Goal: Information Seeking & Learning: Learn about a topic

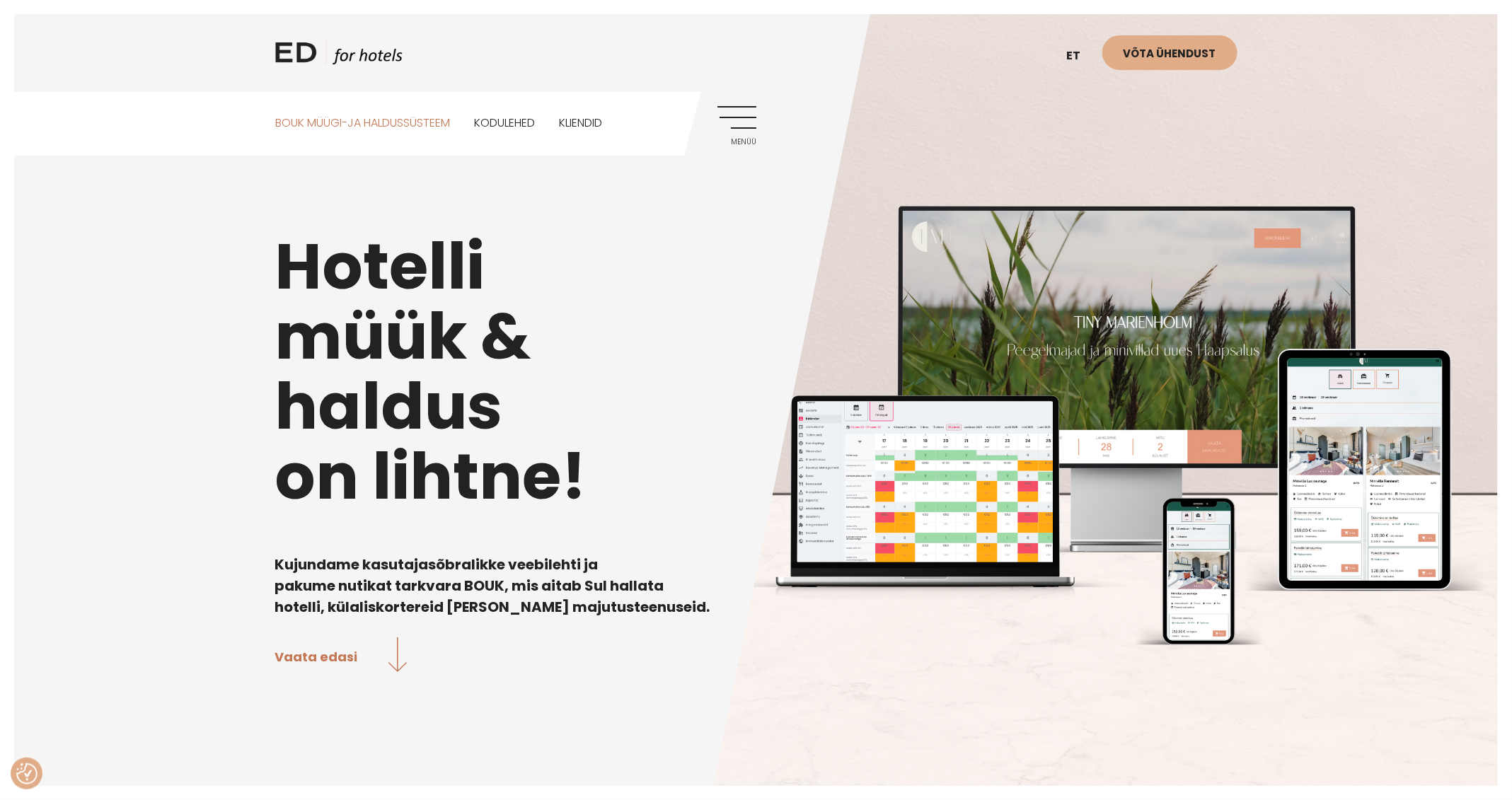
click at [402, 117] on link "BOUK MÜÜGI-JA HALDUSSÜSTEEM" at bounding box center [363, 123] width 175 height 63
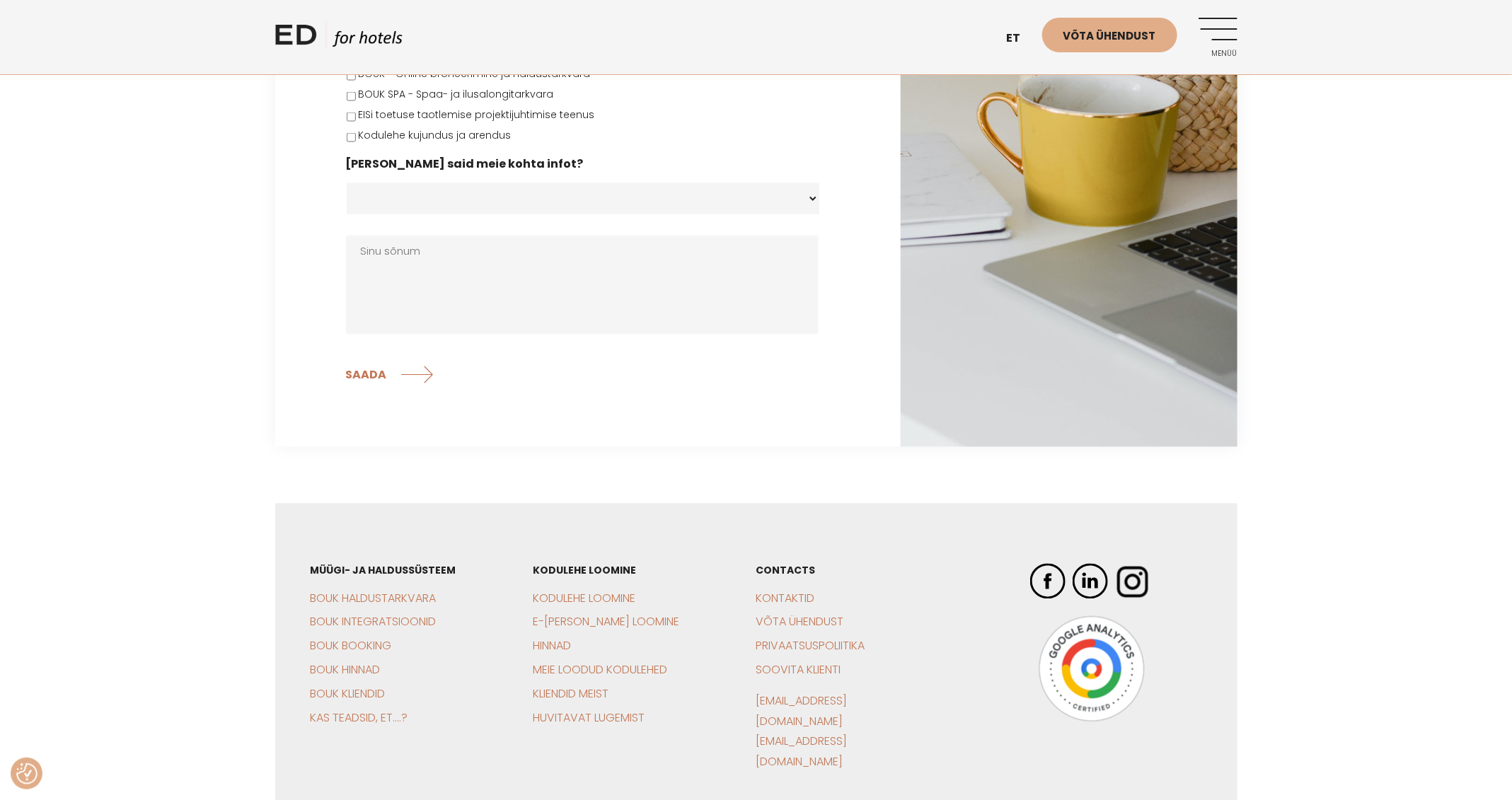
scroll to position [4352, 0]
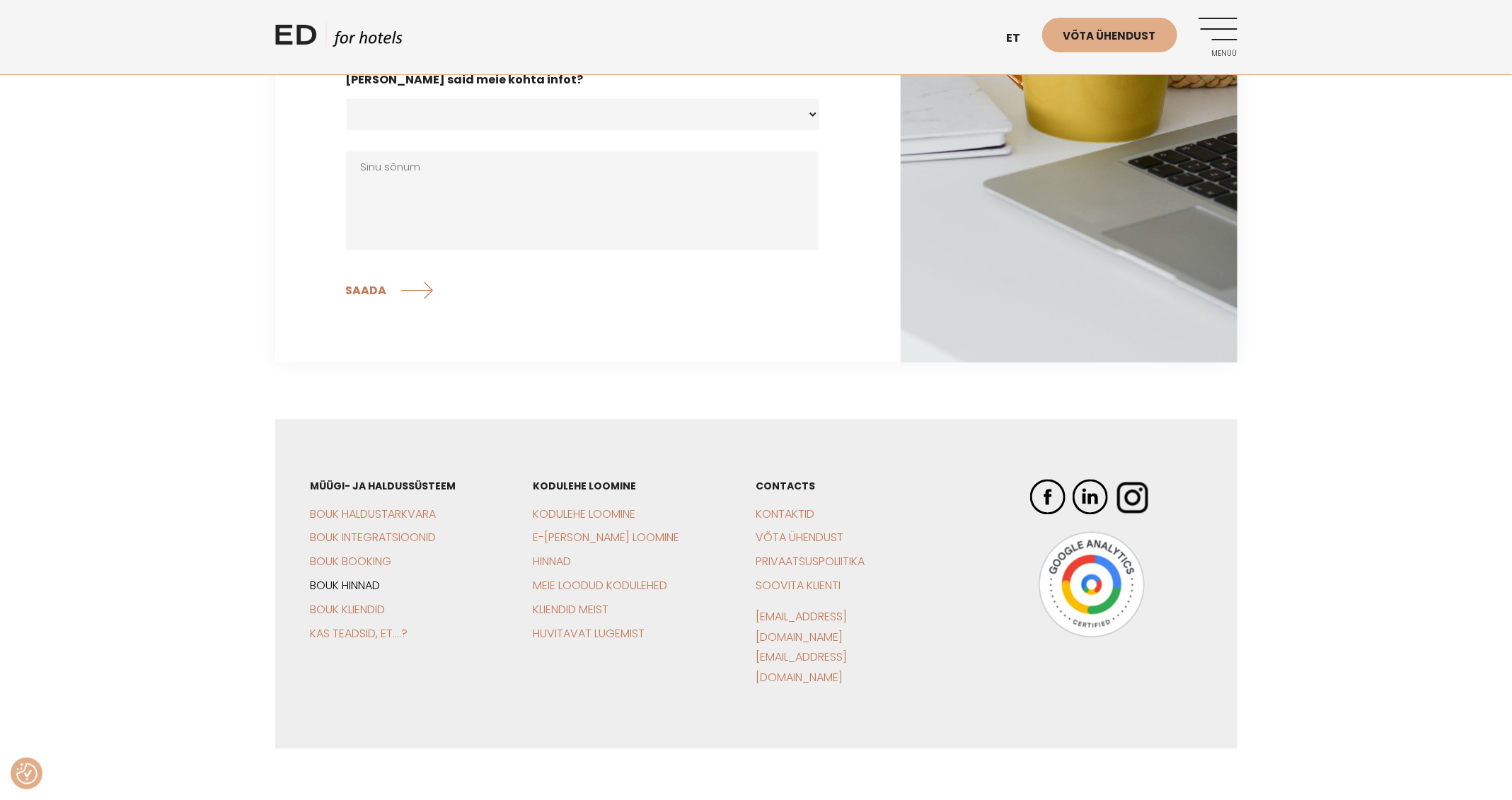
click at [365, 578] on link "BOUK Hinnad" at bounding box center [345, 586] width 70 height 16
click at [360, 507] on link "BOUK Haldustarkvara" at bounding box center [373, 514] width 126 height 16
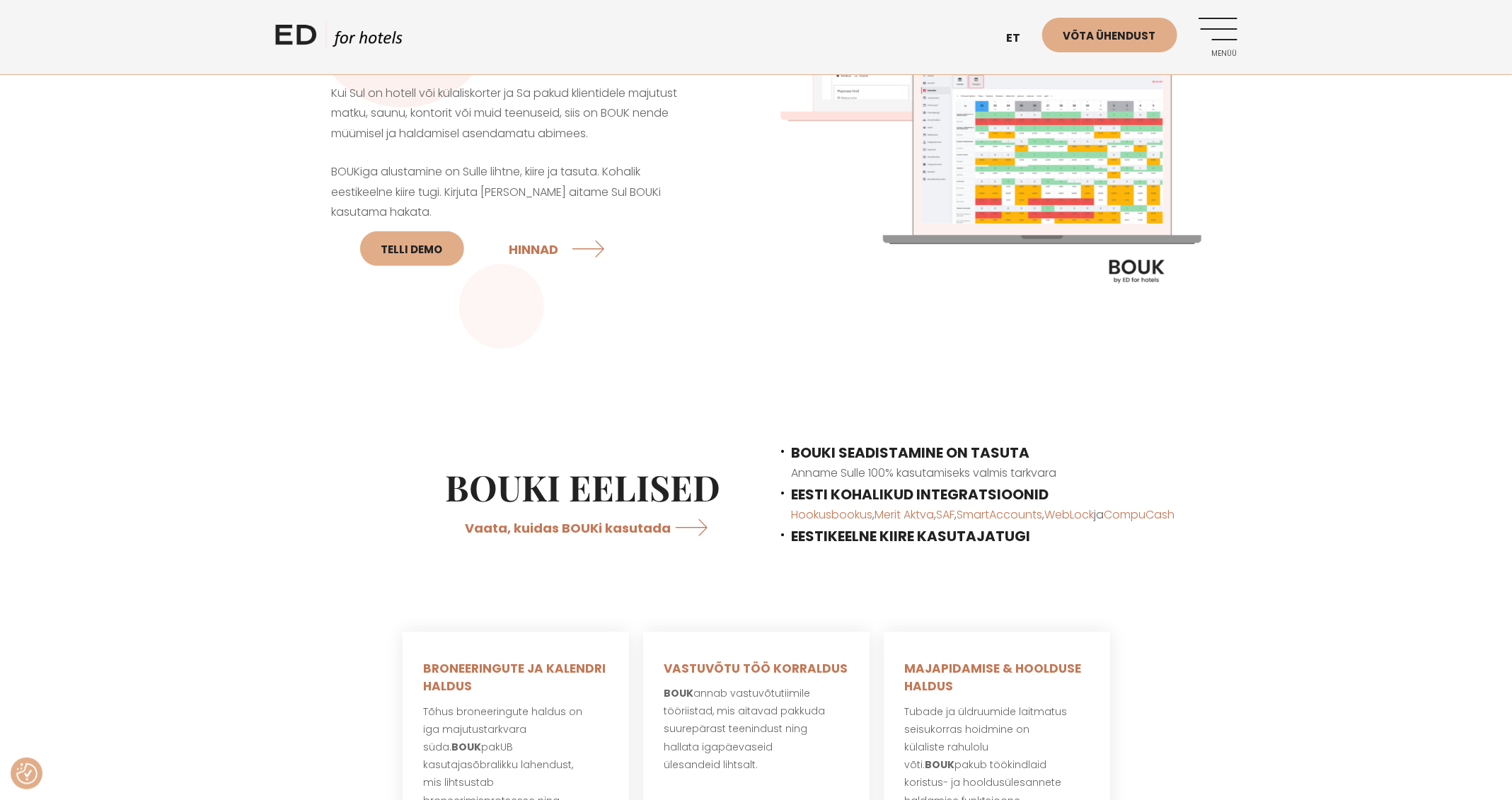
scroll to position [189, 0]
click at [645, 527] on link "Vaata, kuidas BOUKi kasutada" at bounding box center [593, 526] width 255 height 37
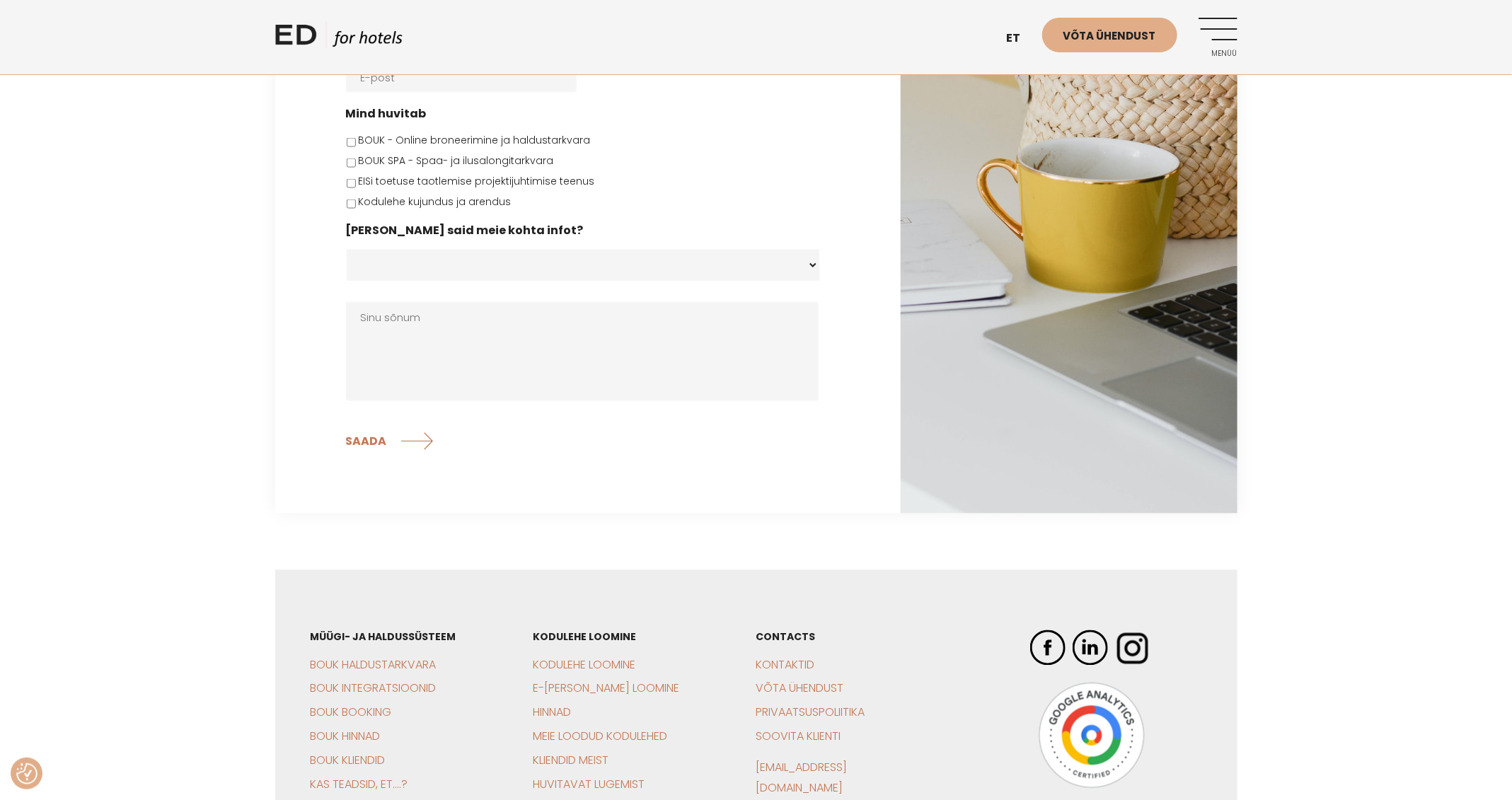
scroll to position [4352, 0]
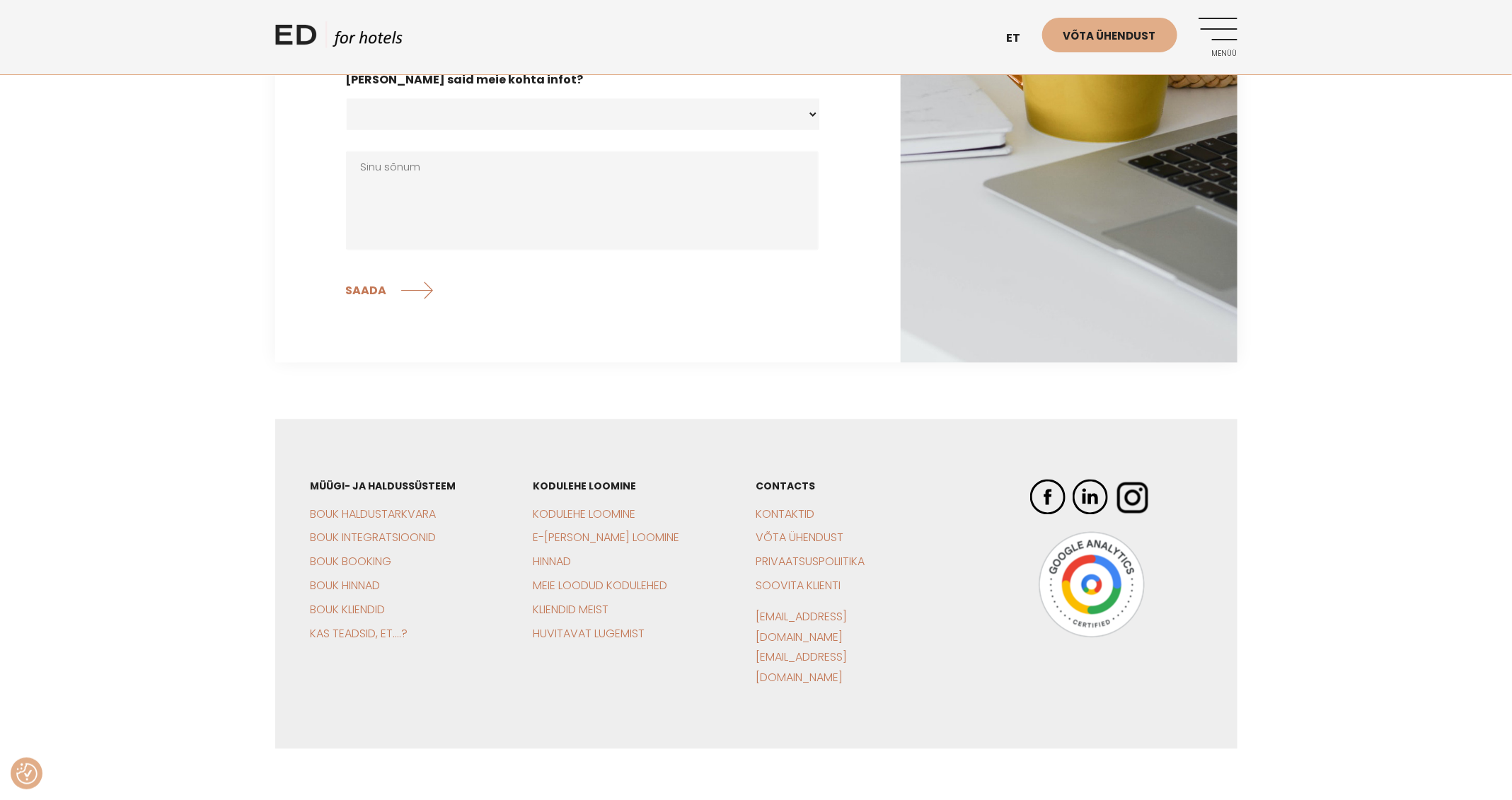
click at [375, 479] on h3 "Müügi- ja haldussüsteem" at bounding box center [397, 486] width 173 height 14
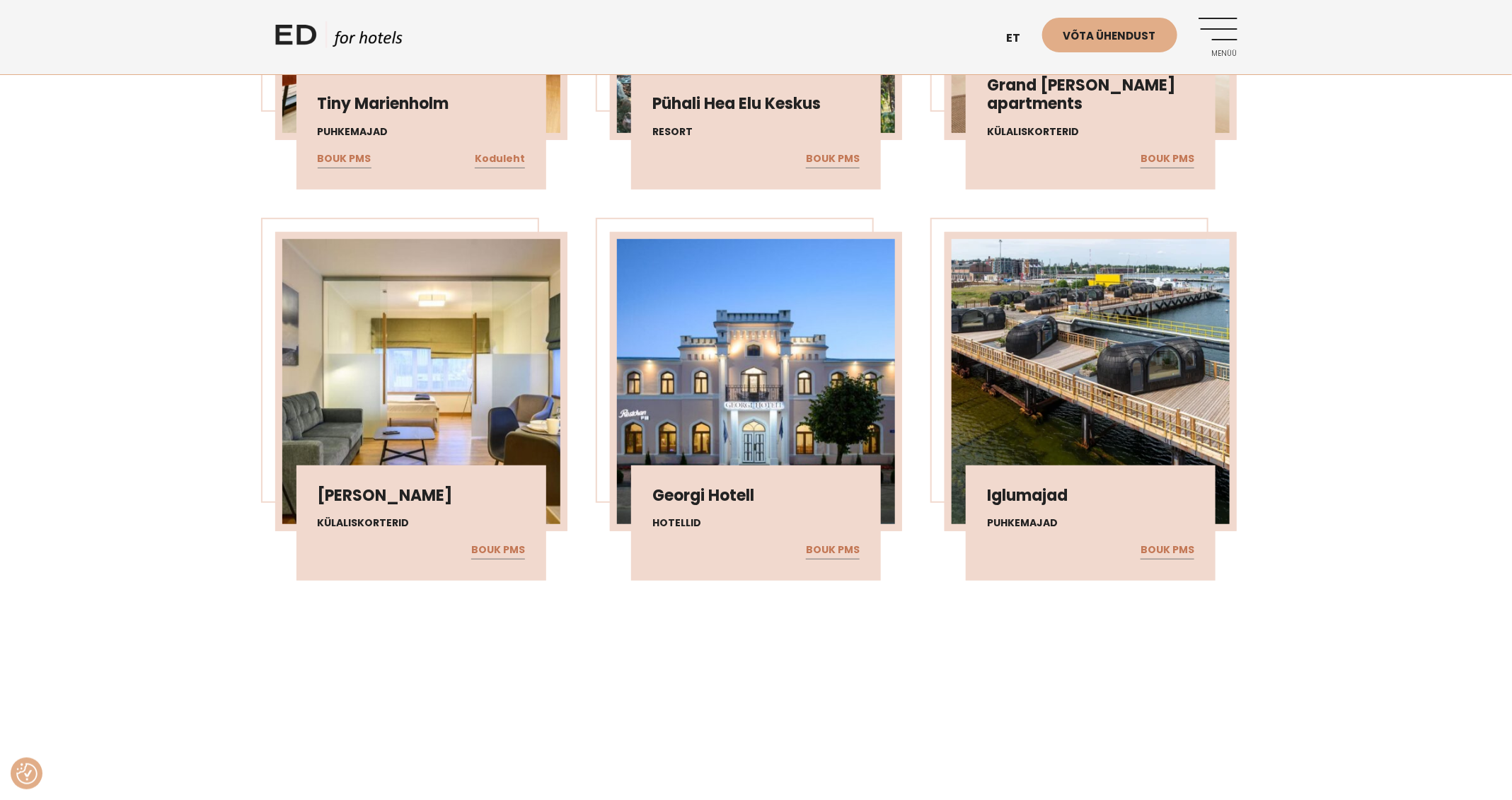
scroll to position [2414, 0]
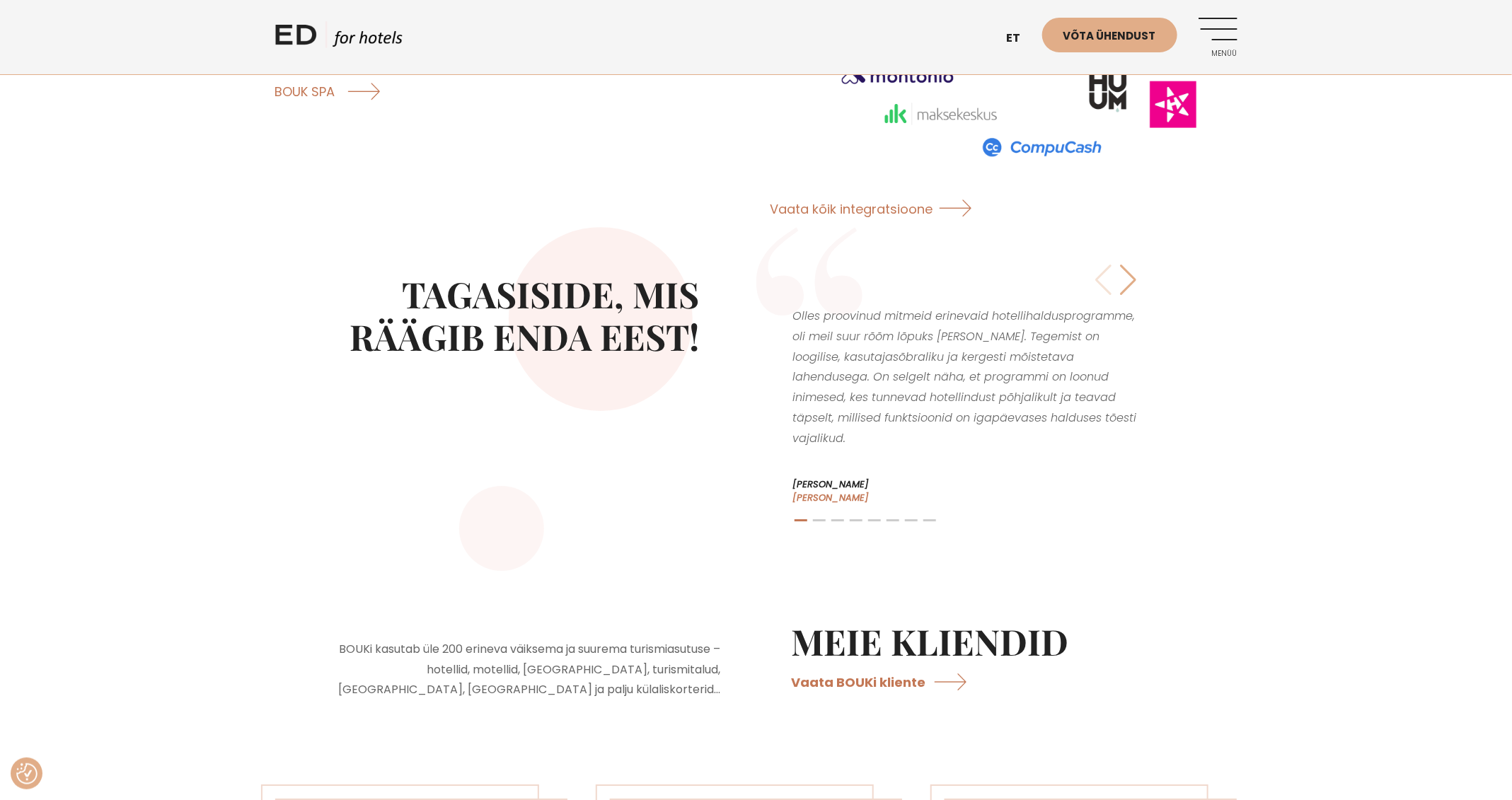
click at [312, 34] on link "ED HOTELS" at bounding box center [339, 39] width 127 height 36
